Goal: Navigation & Orientation: Find specific page/section

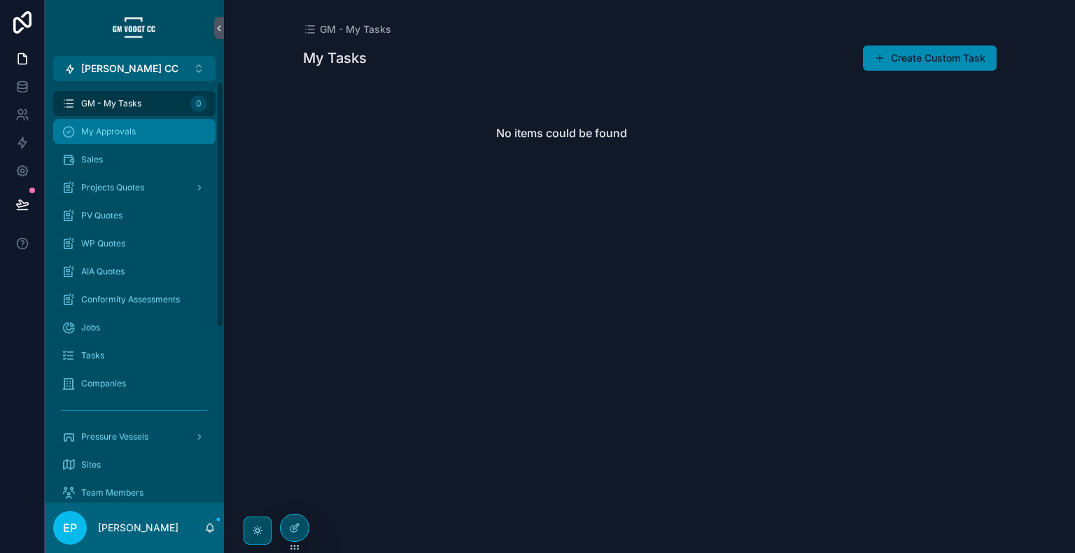
click at [144, 133] on div "My Approvals" at bounding box center [135, 131] width 146 height 22
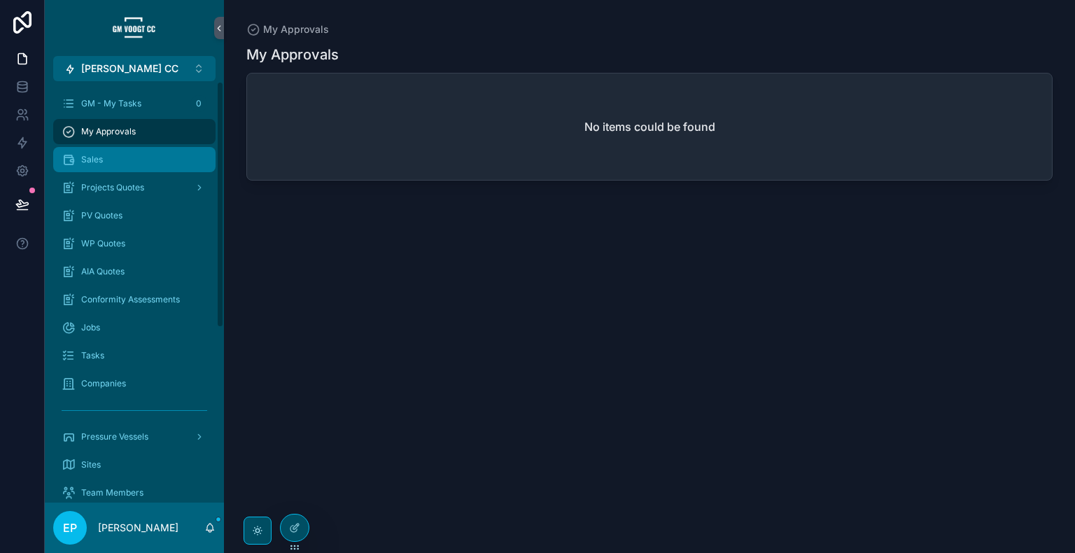
click at [127, 168] on div "Sales" at bounding box center [135, 159] width 146 height 22
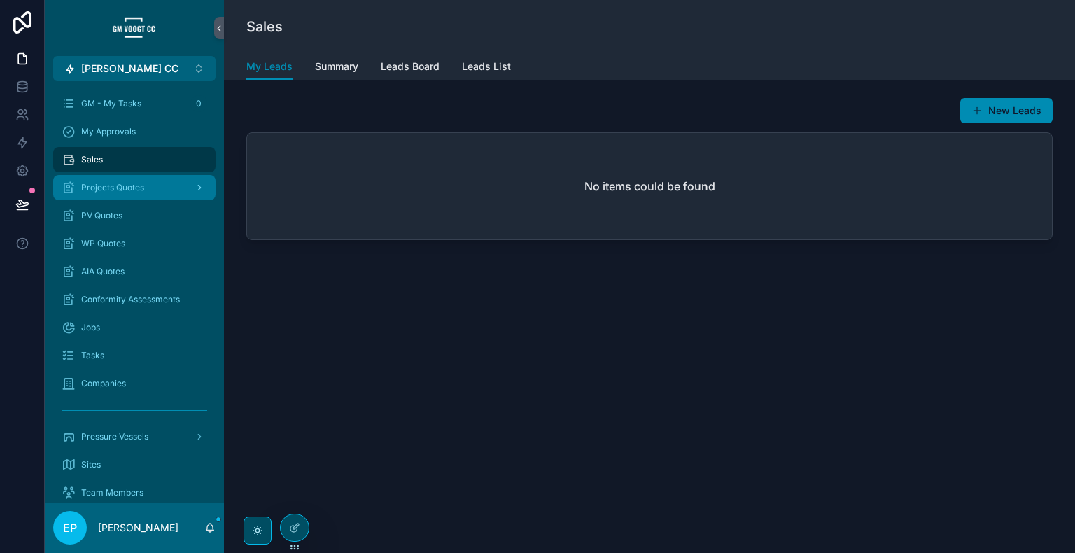
click at [128, 192] on span "Projects Quotes" at bounding box center [112, 187] width 63 height 11
